Goal: Information Seeking & Learning: Learn about a topic

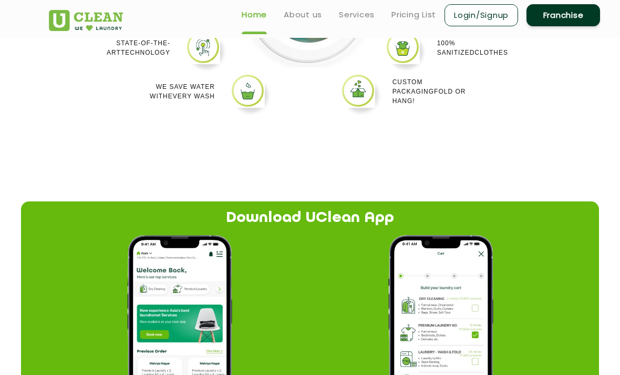
scroll to position [1031, 0]
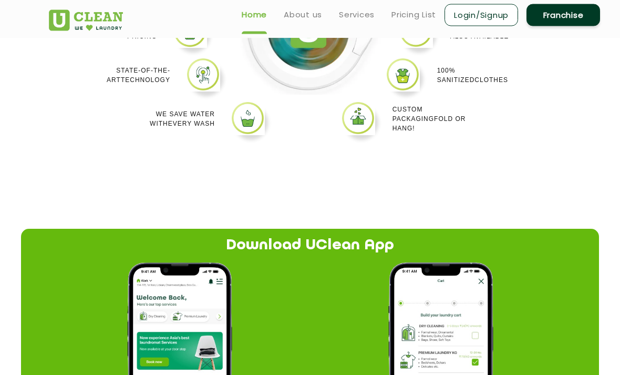
click at [425, 11] on link "Pricing List" at bounding box center [414, 14] width 45 height 13
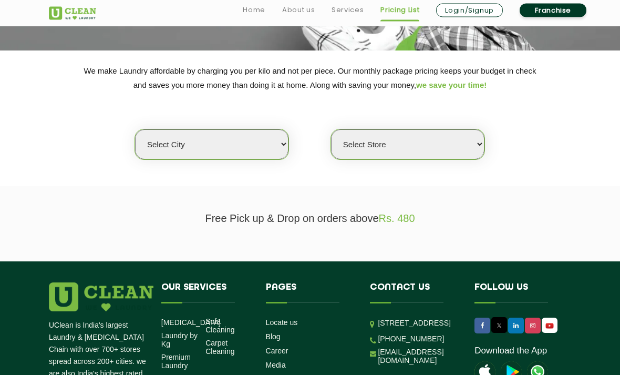
scroll to position [167, 0]
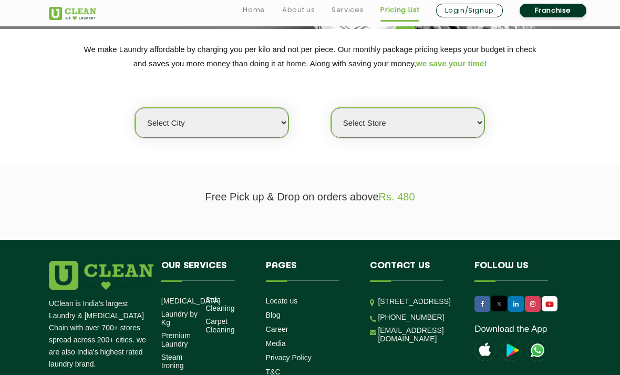
click at [147, 121] on select "Select city [GEOGRAPHIC_DATA] [GEOGRAPHIC_DATA] [GEOGRAPHIC_DATA] [GEOGRAPHIC_D…" at bounding box center [212, 123] width 154 height 30
select select "1"
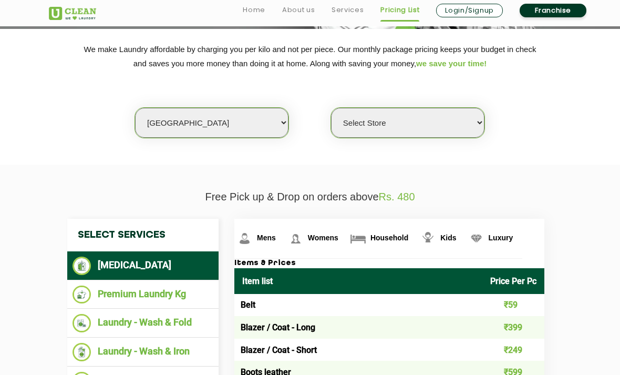
click at [431, 117] on select "Select Store [GEOGRAPHIC_DATA] [GEOGRAPHIC_DATA] 2 [GEOGRAPHIC_DATA] [PERSON_NA…" at bounding box center [408, 123] width 154 height 30
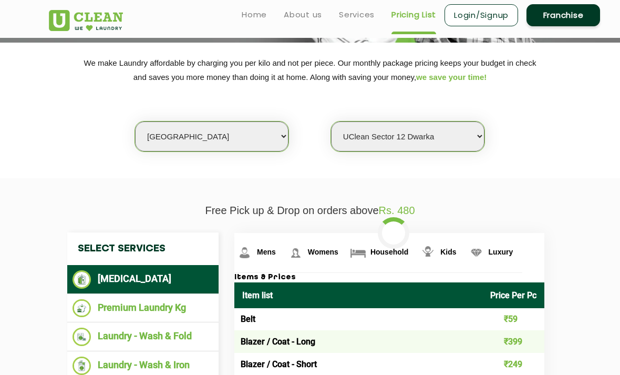
scroll to position [152, 0]
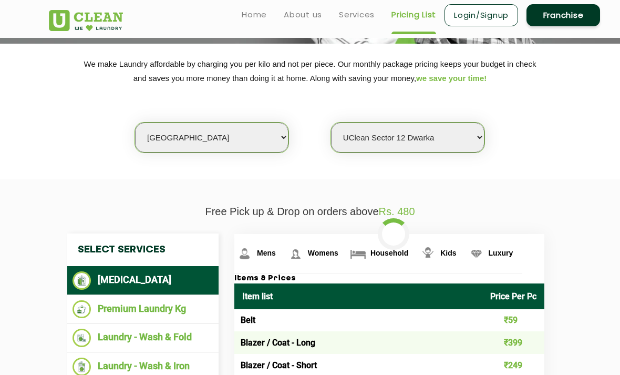
click at [466, 134] on select "Select Store [GEOGRAPHIC_DATA] [GEOGRAPHIC_DATA] 2 [GEOGRAPHIC_DATA] [PERSON_NA…" at bounding box center [408, 138] width 154 height 30
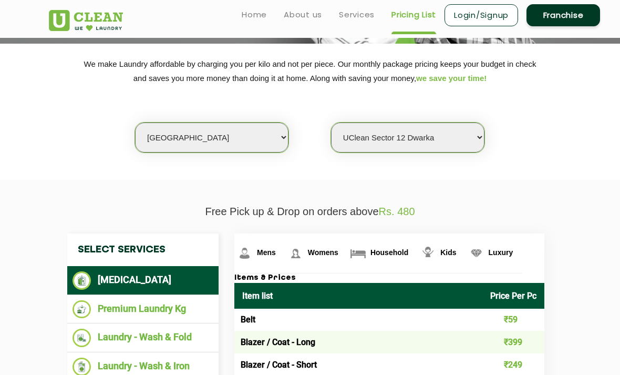
select select "11"
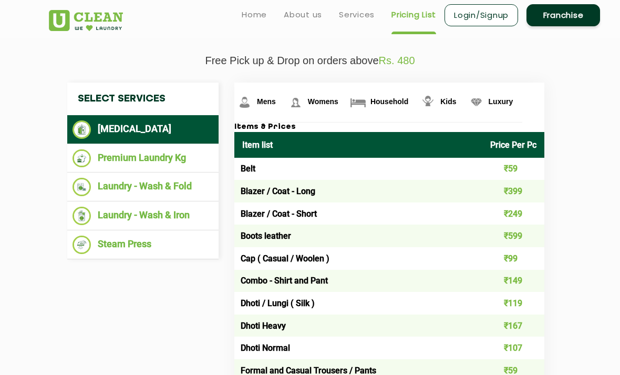
scroll to position [298, 0]
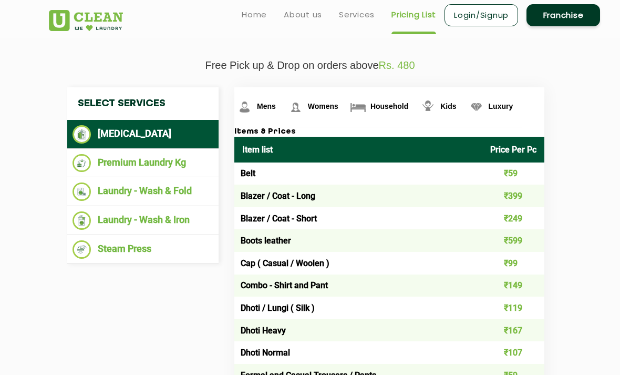
click at [84, 155] on img at bounding box center [82, 163] width 18 height 18
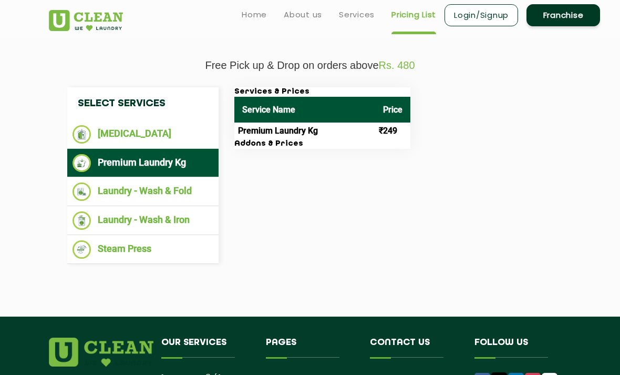
click at [84, 185] on img at bounding box center [82, 191] width 18 height 18
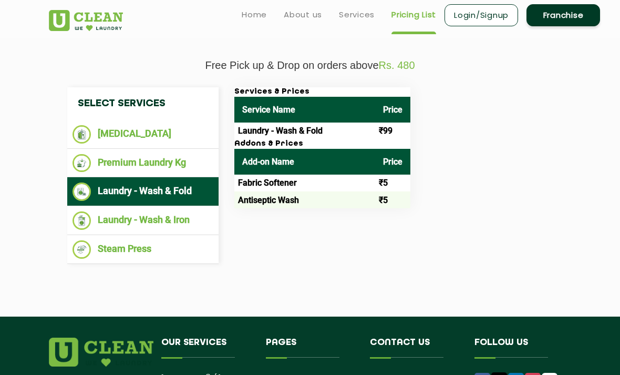
click at [82, 217] on img at bounding box center [82, 220] width 18 height 18
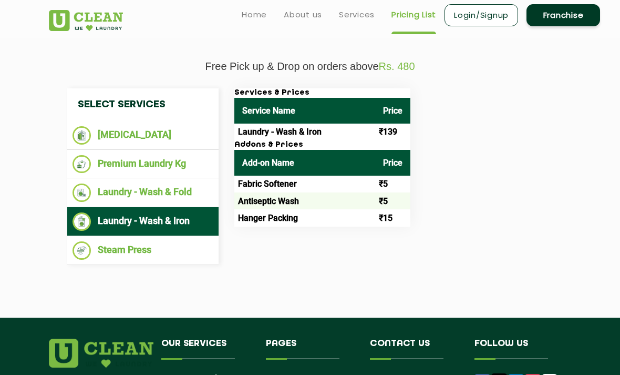
scroll to position [296, 0]
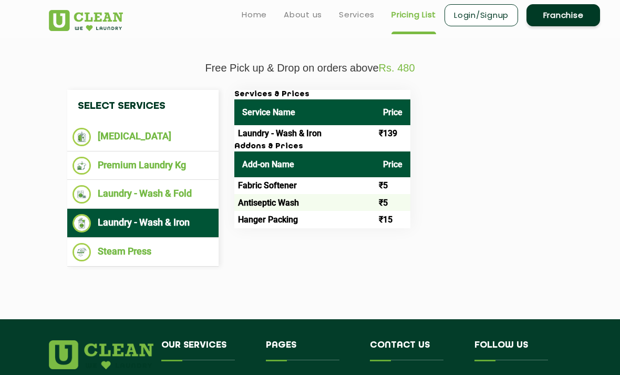
click at [77, 253] on img at bounding box center [82, 252] width 18 height 18
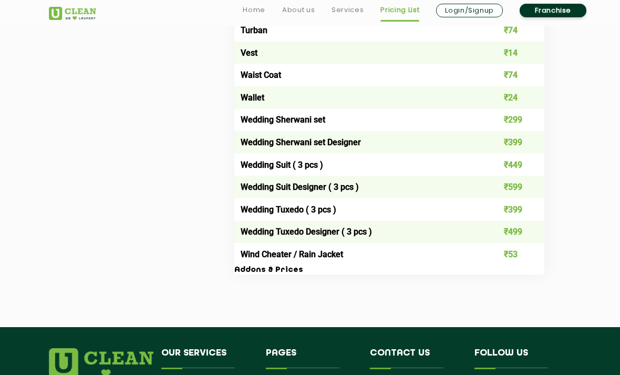
scroll to position [1786, 0]
